Goal: Task Accomplishment & Management: Use online tool/utility

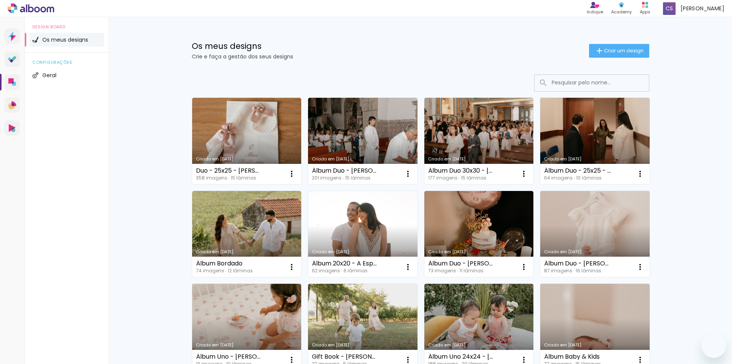
click at [271, 134] on link "Criado em [DATE]" at bounding box center [246, 141] width 109 height 86
